Goal: Find specific page/section: Find specific page/section

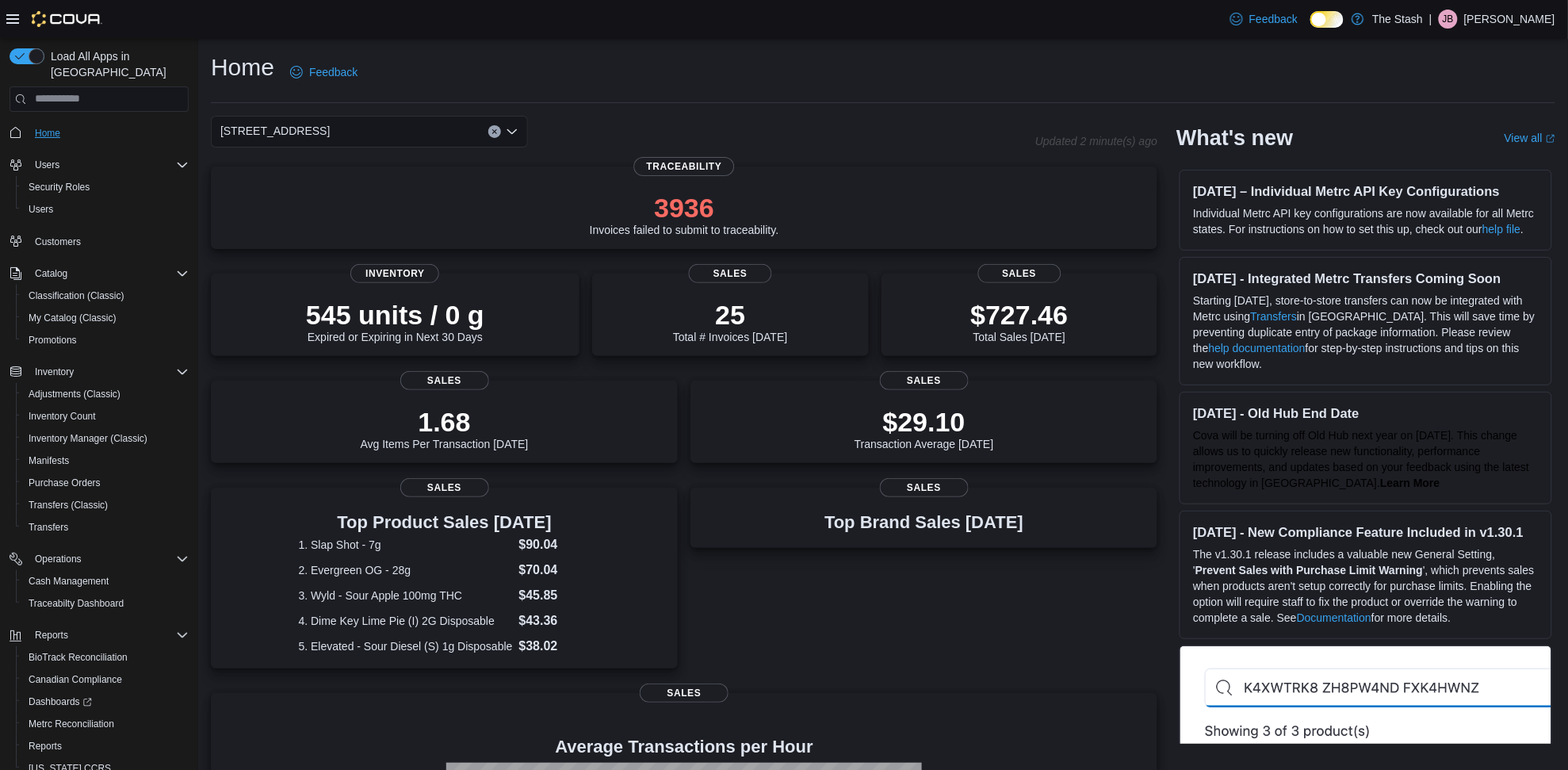
click at [57, 127] on span "Home" at bounding box center [47, 133] width 25 height 13
click at [388, 129] on div "[STREET_ADDRESS]" at bounding box center [369, 132] width 317 height 31
click at [346, 189] on button "111 Lujan Rd" at bounding box center [369, 181] width 317 height 23
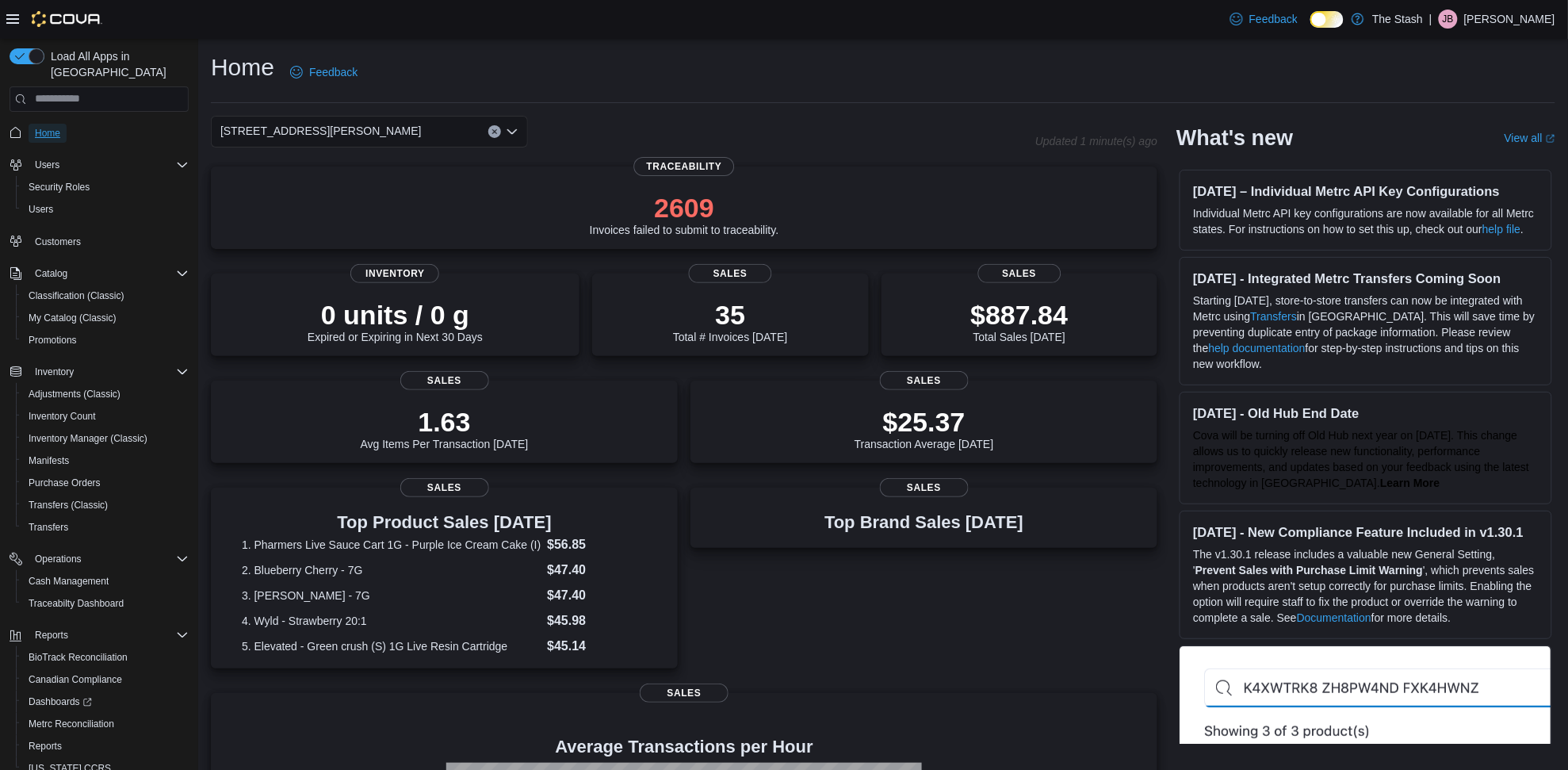
click at [40, 127] on span "Home" at bounding box center [47, 133] width 25 height 13
click at [494, 133] on icon "Clear input" at bounding box center [495, 132] width 6 height 6
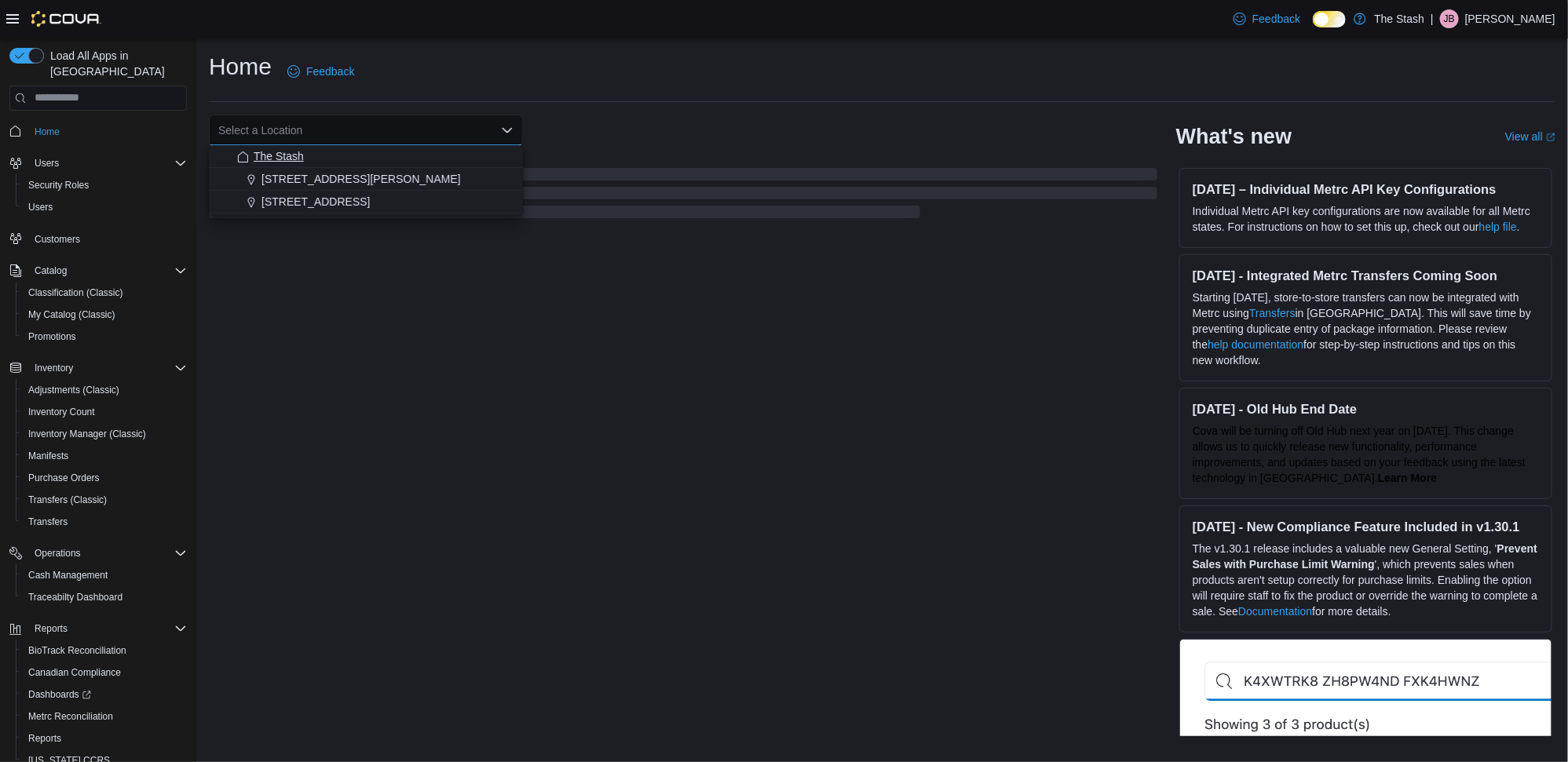
click at [303, 152] on span "The Stash" at bounding box center [278, 156] width 50 height 16
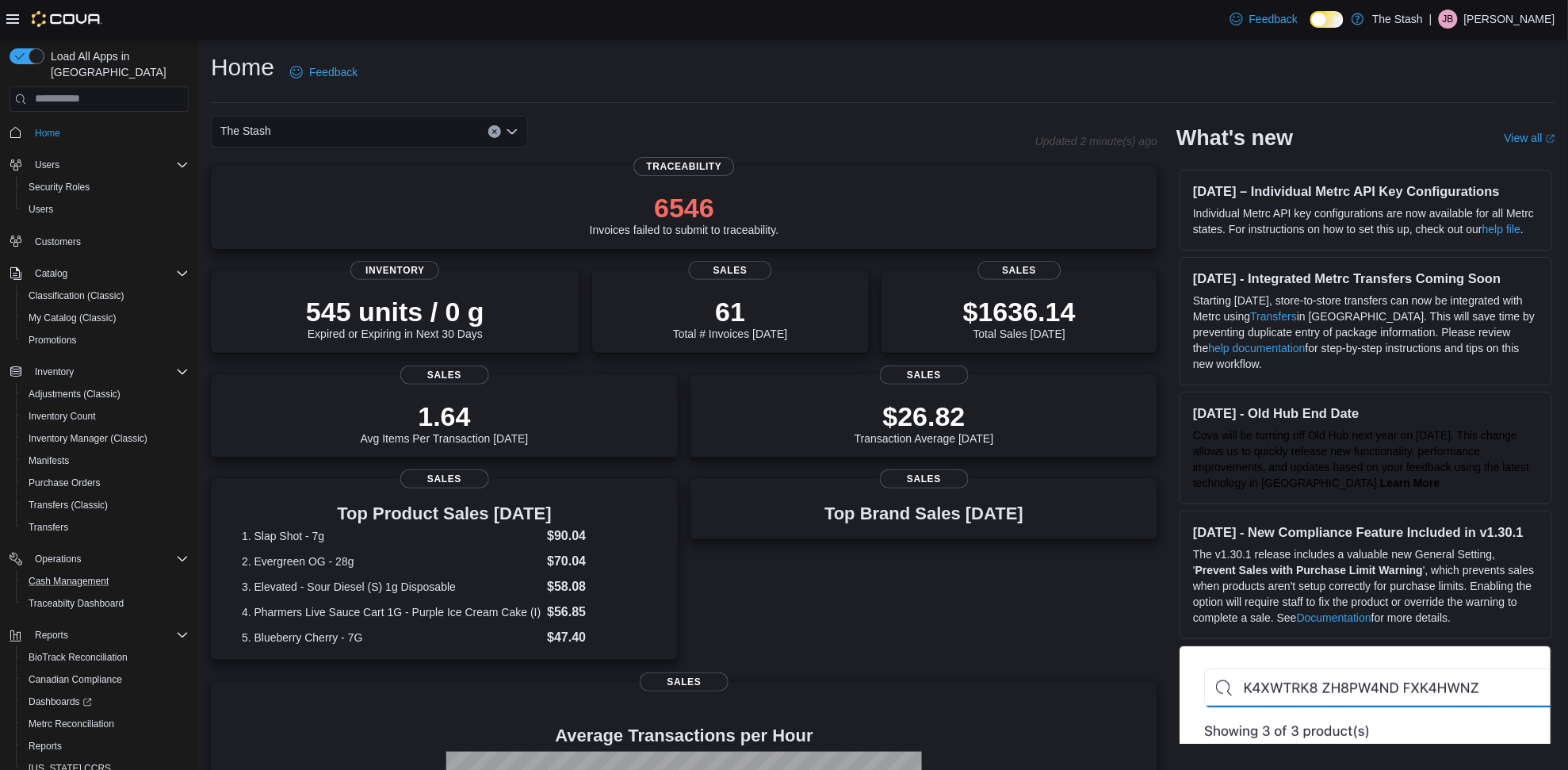
click at [91, 571] on button "Cash Management" at bounding box center [105, 582] width 179 height 23
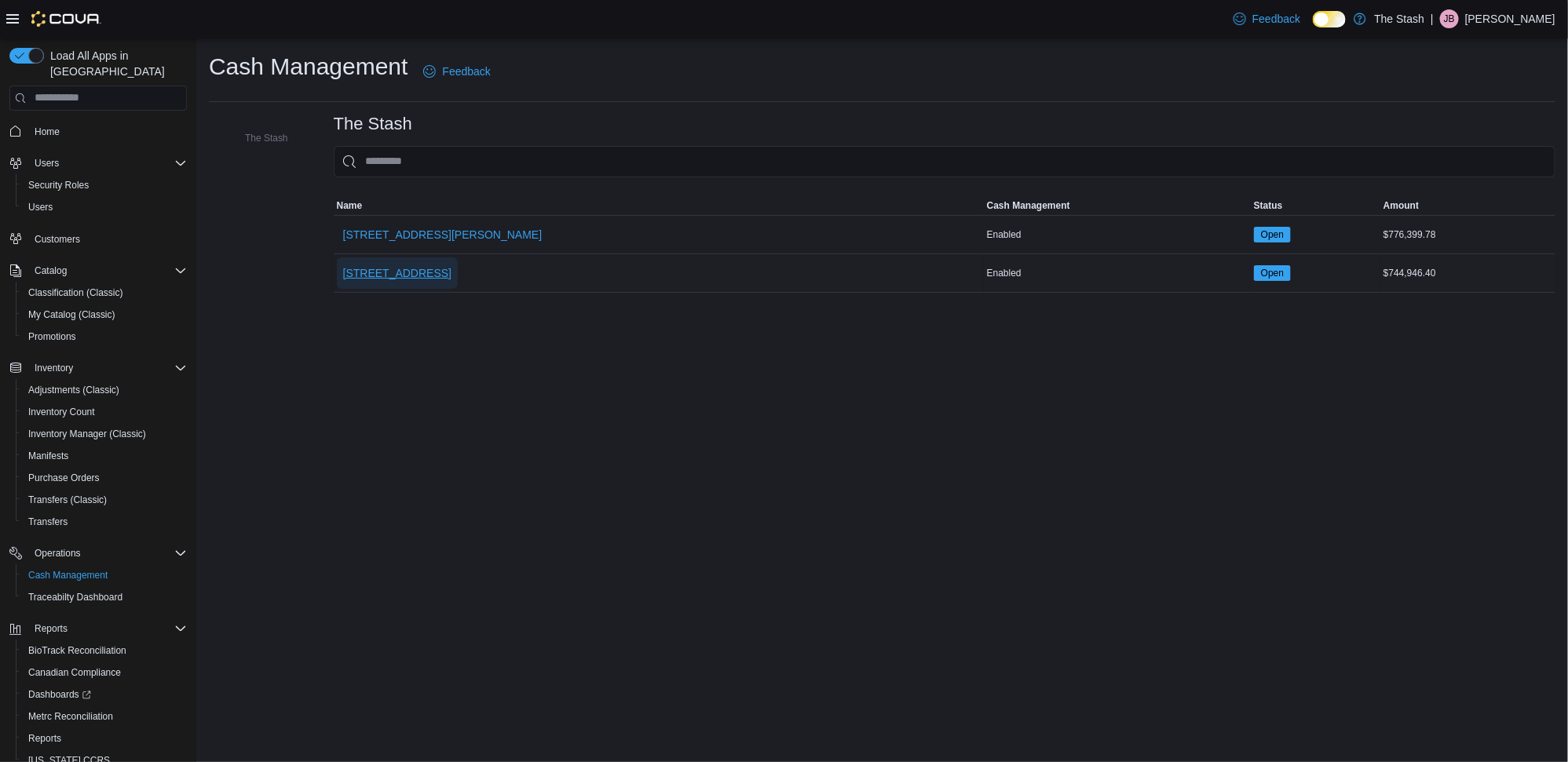
click at [402, 271] on span "[STREET_ADDRESS]" at bounding box center [397, 273] width 109 height 16
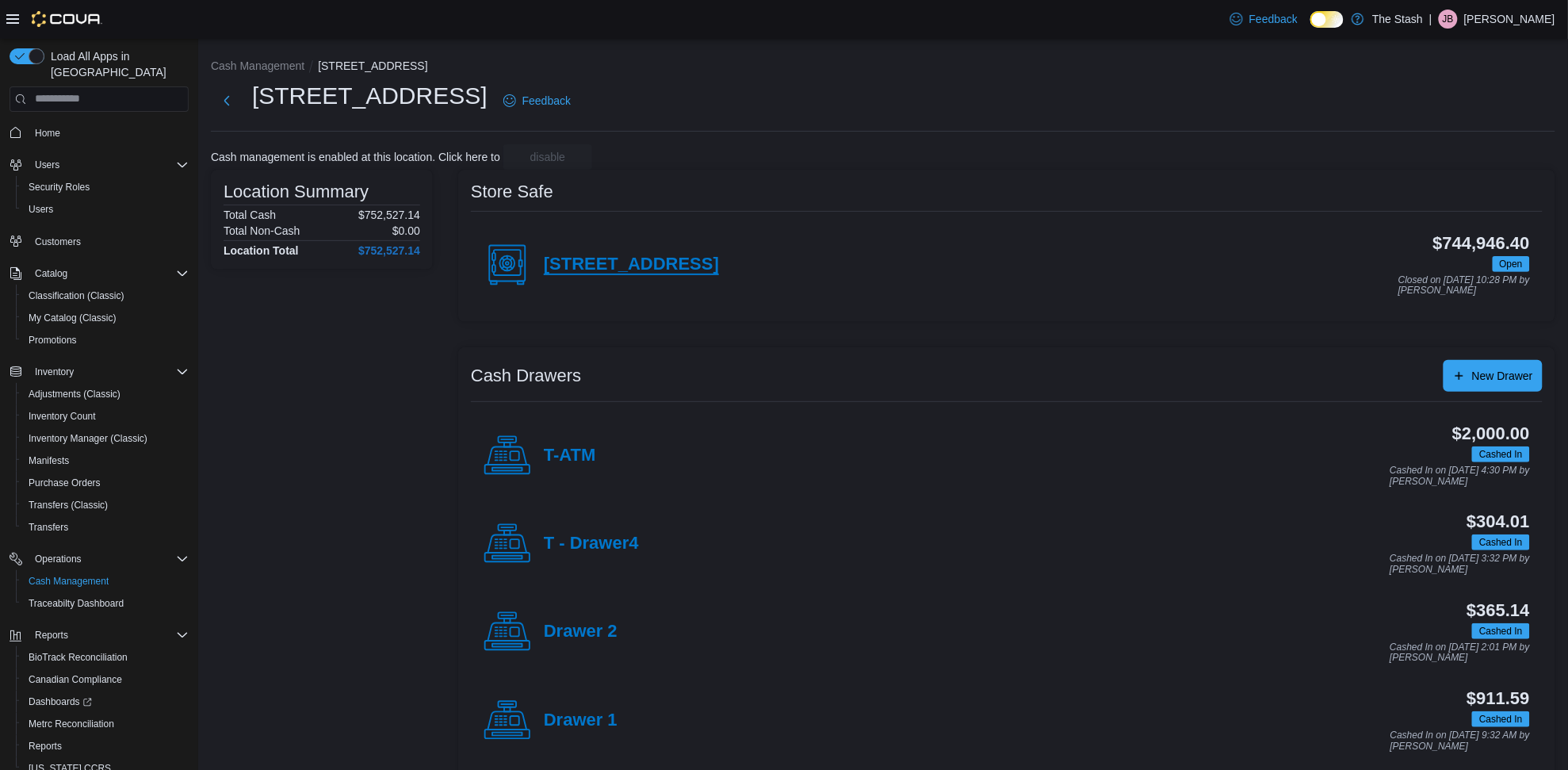
click at [573, 260] on h4 "[STREET_ADDRESS]" at bounding box center [631, 265] width 175 height 21
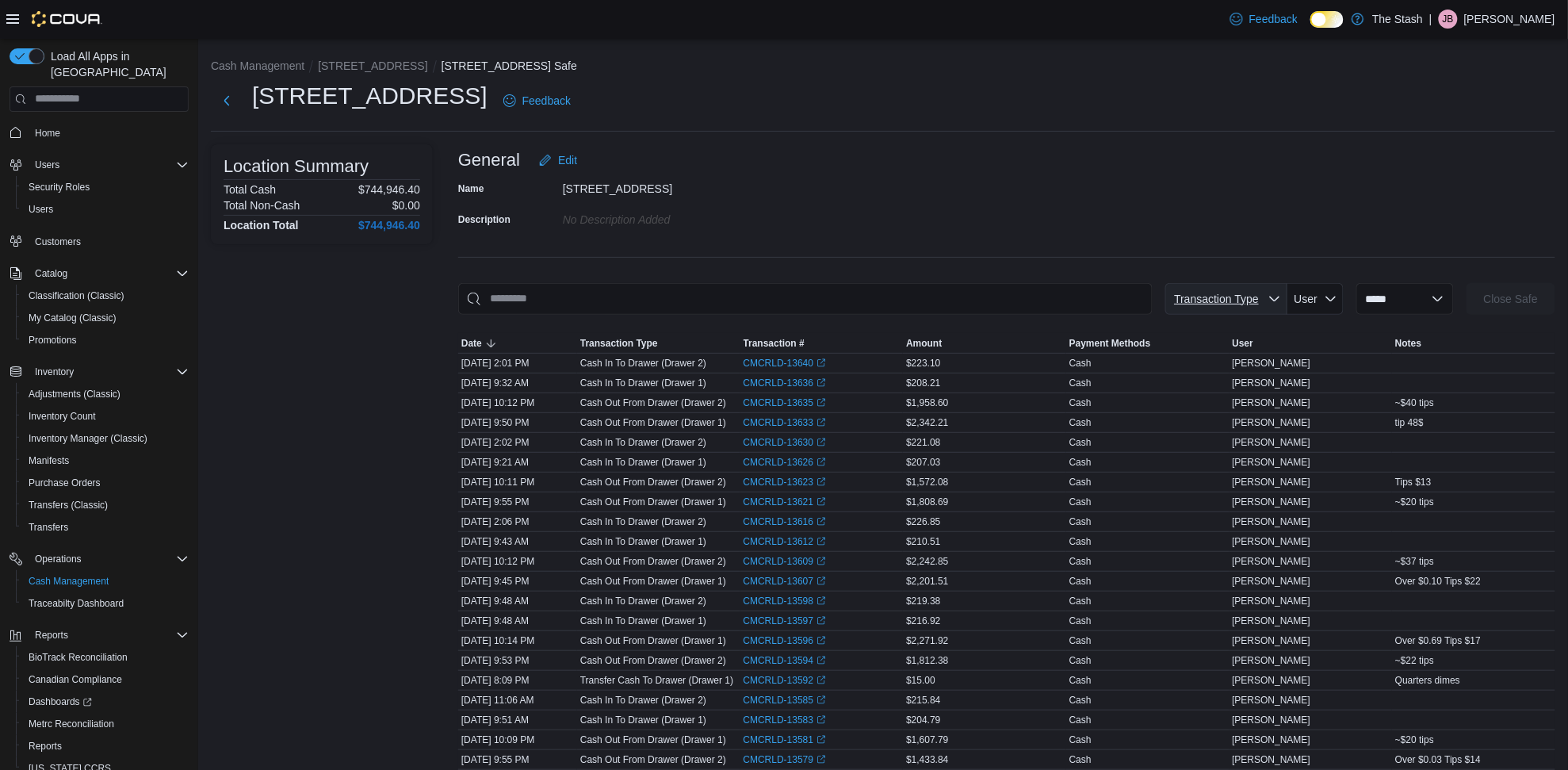
click at [1237, 295] on span "Transaction Type" at bounding box center [1216, 299] width 84 height 13
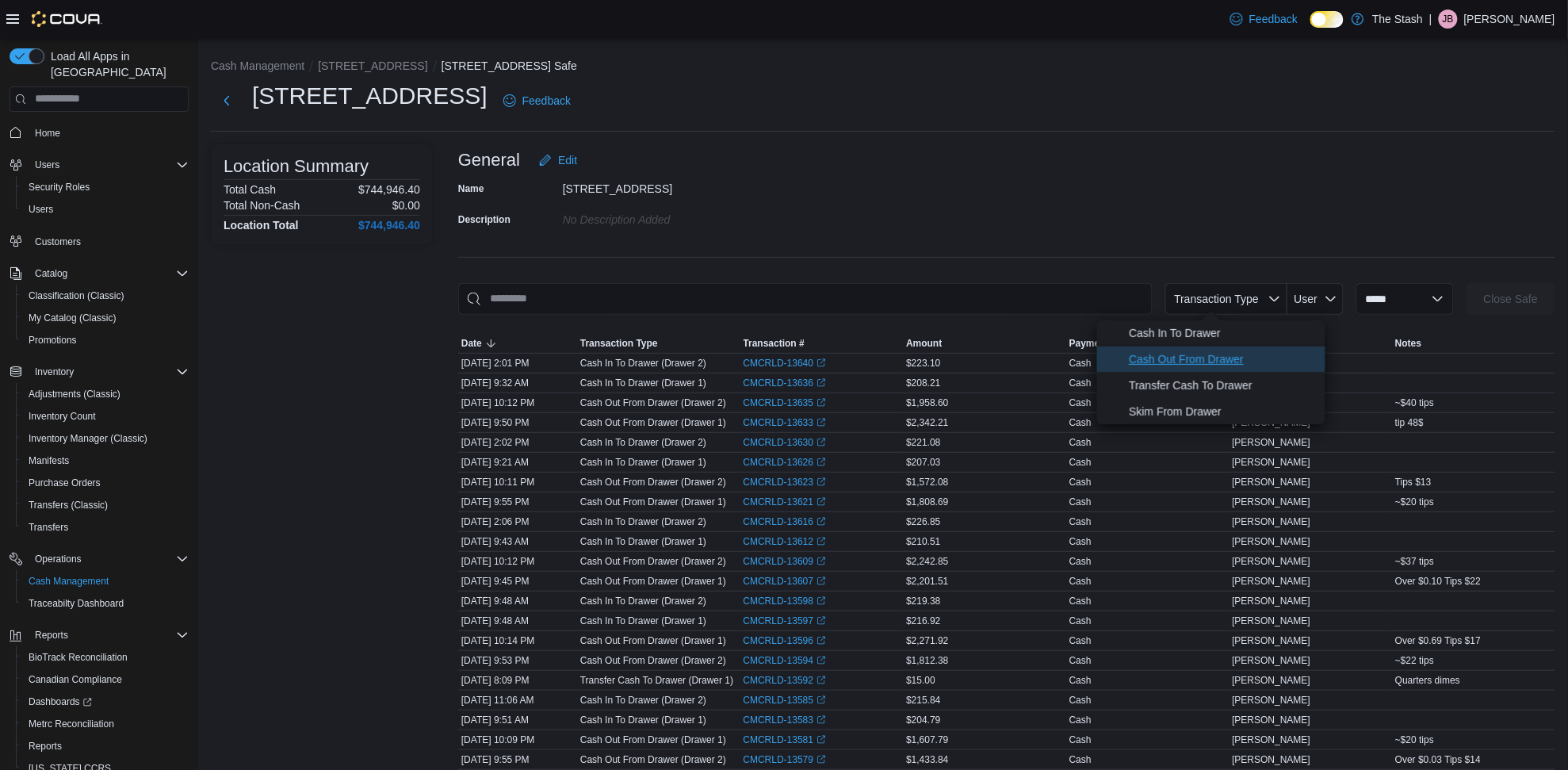
click at [1248, 351] on span "Cash Out From Drawer" at bounding box center [1222, 360] width 187 height 19
type input "**********"
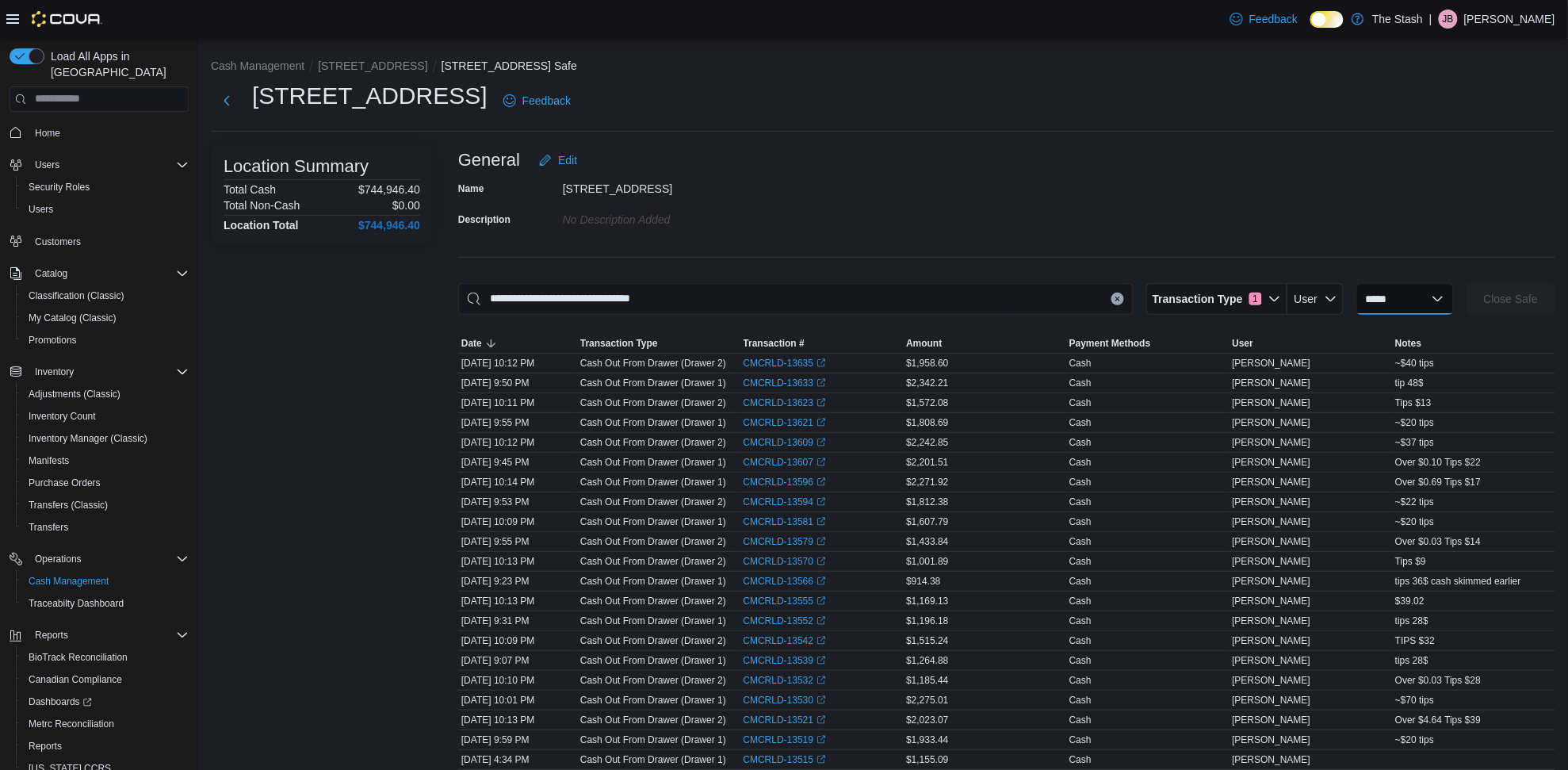
click at [1392, 298] on select "**********" at bounding box center [1405, 299] width 98 height 31
click at [1370, 245] on div "**********" at bounding box center [1006, 740] width 1097 height 1192
click at [784, 537] on link "CMCRLD-13579 (opens in a new tab or window)" at bounding box center [785, 542] width 84 height 13
click at [781, 521] on link "CMCRLD-13581 (opens in a new tab or window)" at bounding box center [785, 522] width 84 height 13
click at [763, 500] on link "CMCRLD-13594 (opens in a new tab or window)" at bounding box center [785, 502] width 84 height 13
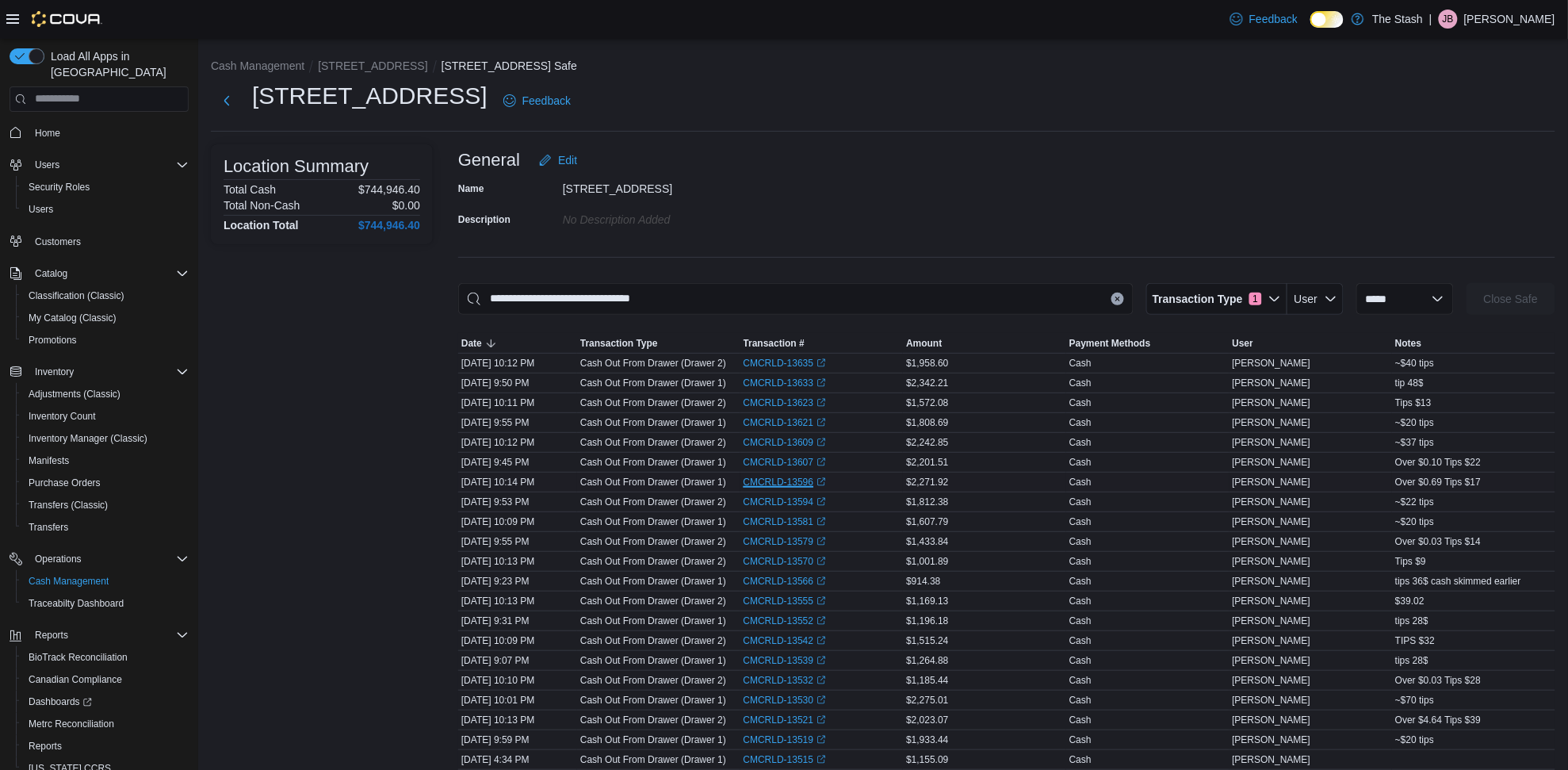
click at [794, 482] on link "CMCRLD-13596 (opens in a new tab or window)" at bounding box center [785, 482] width 84 height 13
click at [44, 127] on span "Home" at bounding box center [47, 133] width 25 height 13
